Goal: Information Seeking & Learning: Understand process/instructions

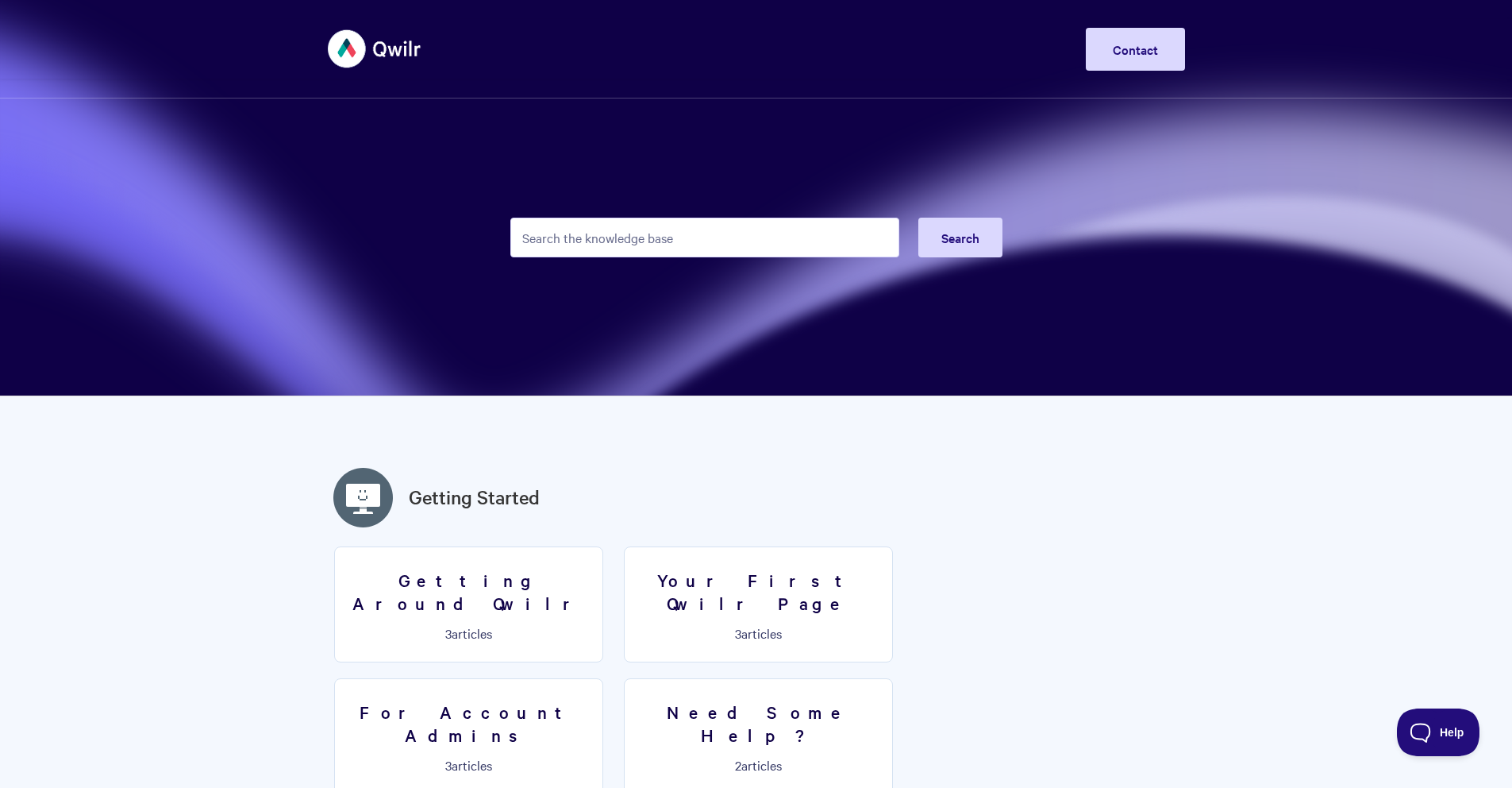
click at [551, 248] on input "Search the knowledge base" at bounding box center [704, 237] width 389 height 39
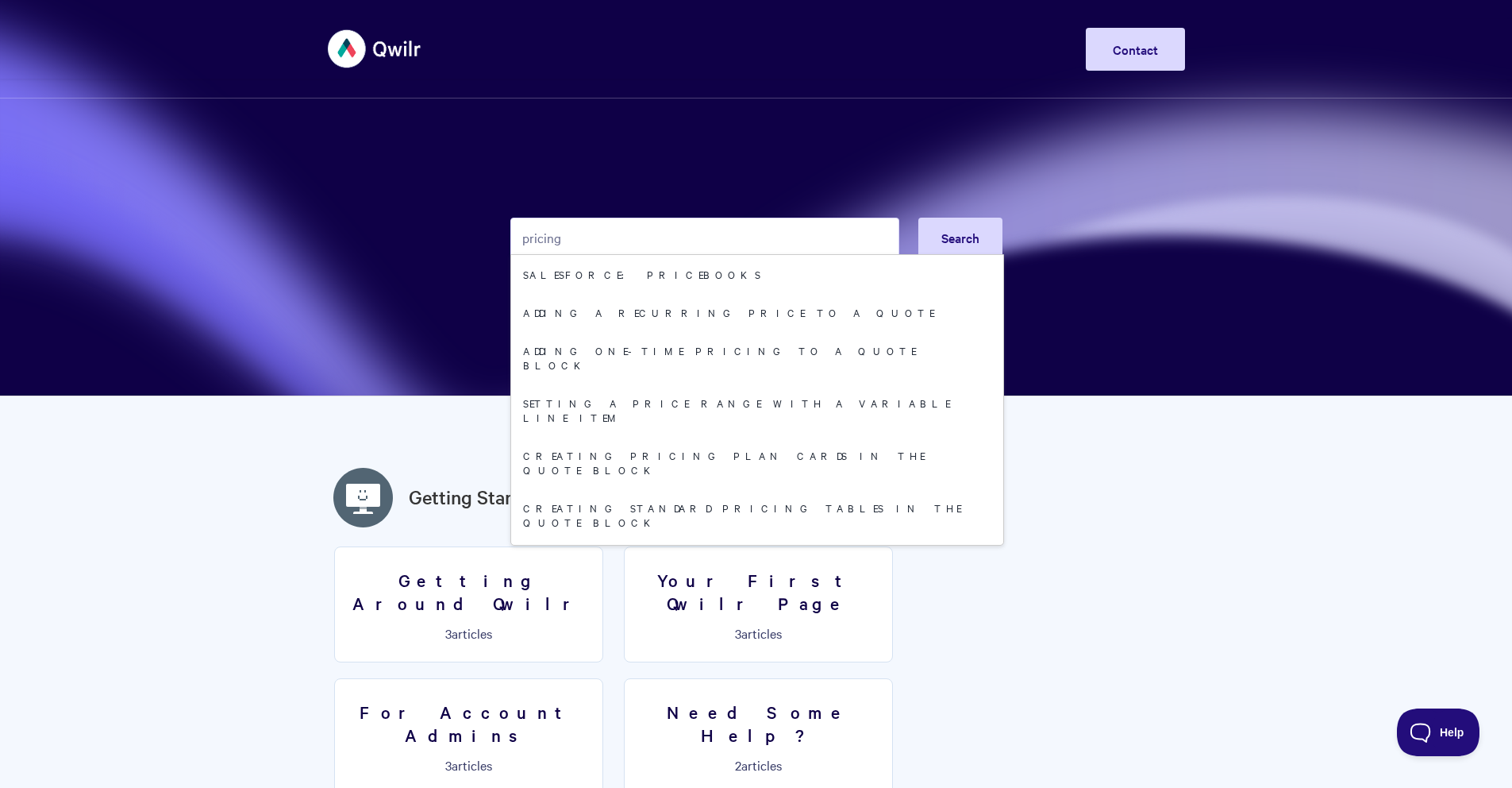
type input "pricing"
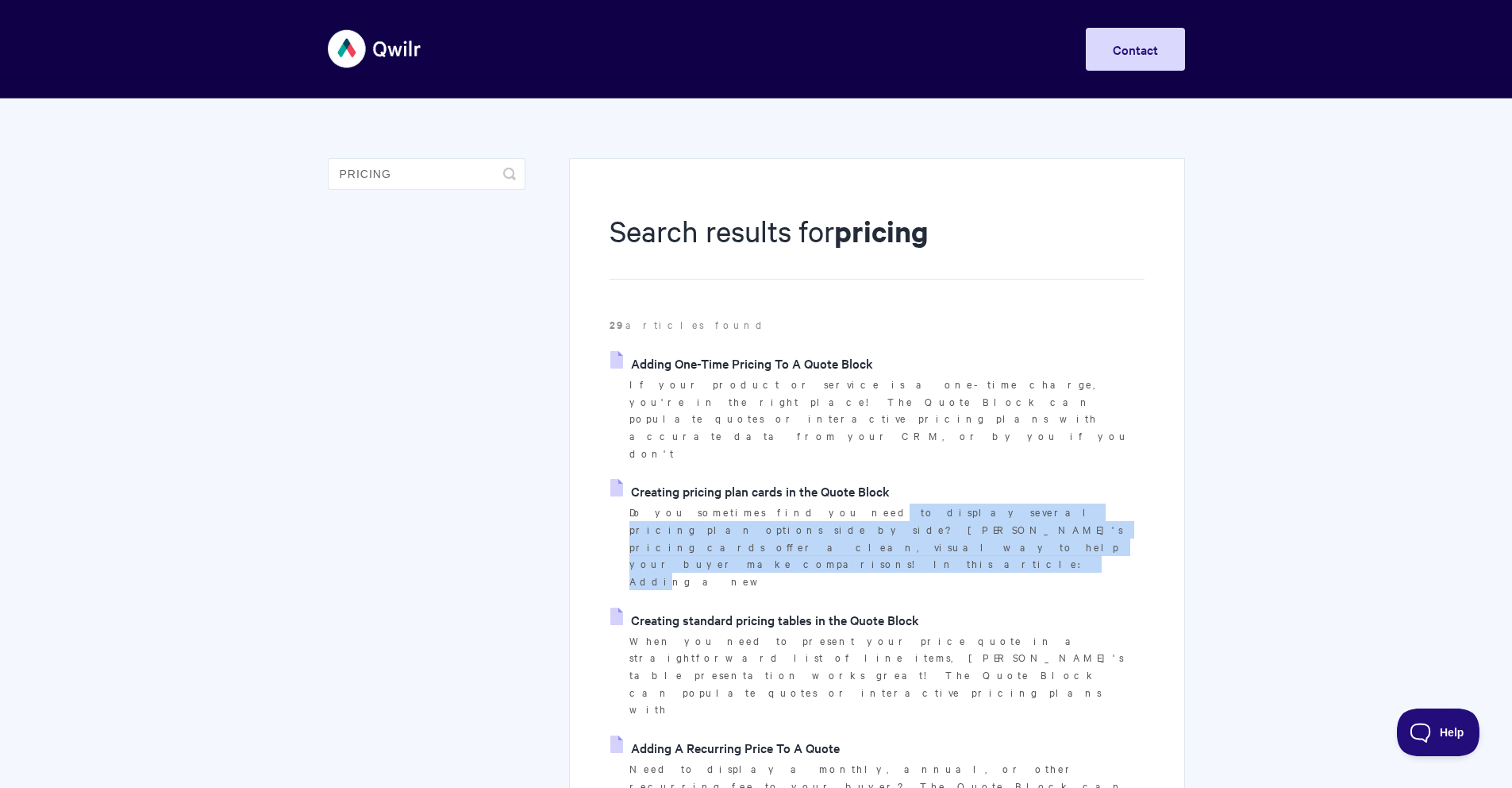
drag, startPoint x: 873, startPoint y: 461, endPoint x: 1009, endPoint y: 482, distance: 137.6
click at [1009, 503] on p "Do you sometimes find you need to display several pricing plan options side by …" at bounding box center [887, 547] width 514 height 86
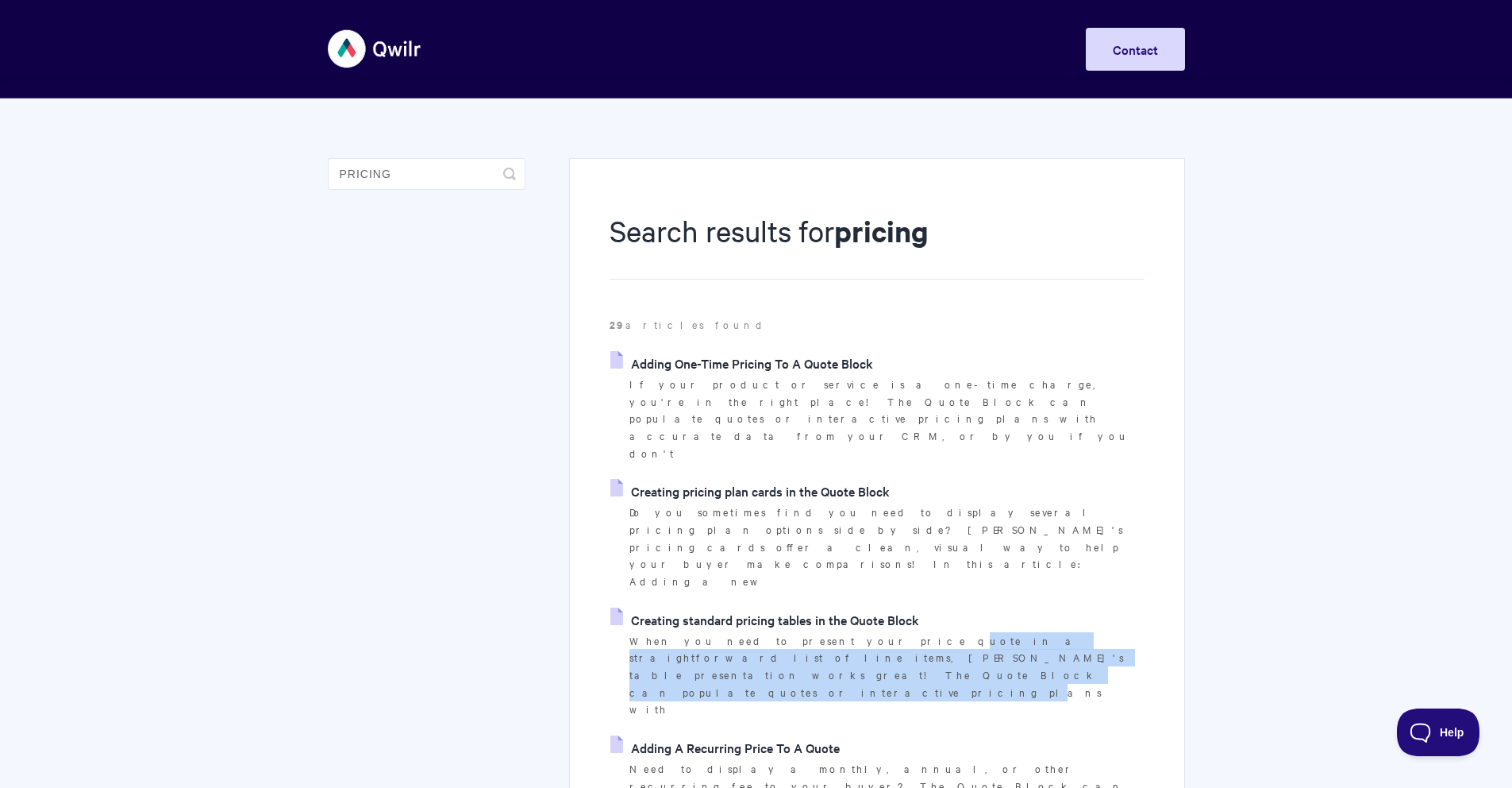
drag, startPoint x: 796, startPoint y: 536, endPoint x: 1036, endPoint y: 552, distance: 240.5
click at [1036, 632] on p "When you need to present your price quote in a straightforward list of line ite…" at bounding box center [887, 675] width 514 height 86
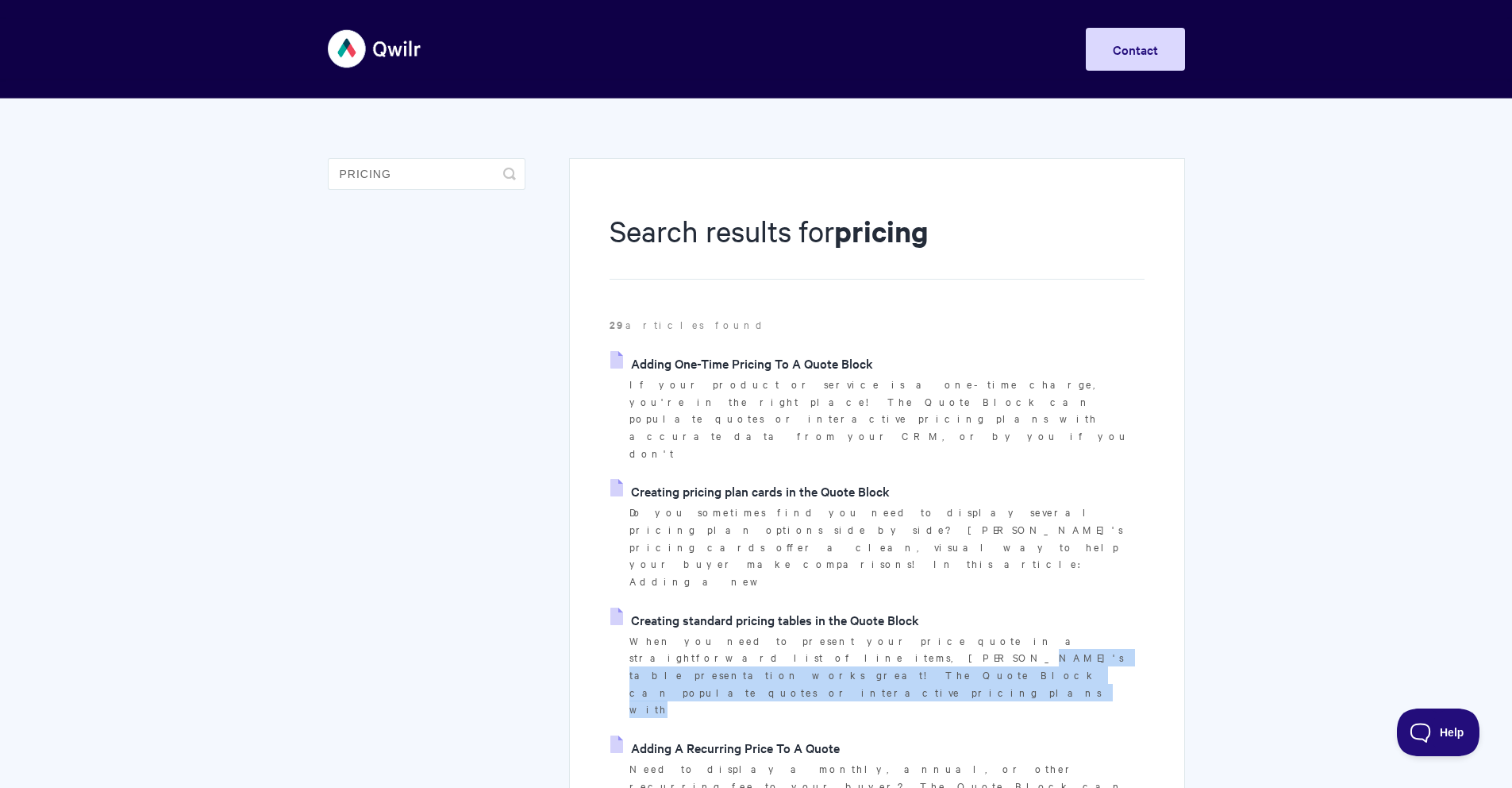
drag, startPoint x: 1036, startPoint y: 552, endPoint x: 1020, endPoint y: 531, distance: 26.4
click at [1020, 632] on p "When you need to present your price quote in a straightforward list of line ite…" at bounding box center [887, 675] width 514 height 86
click at [847, 607] on link "Creating standard pricing tables in the Quote Block" at bounding box center [764, 619] width 309 height 24
